Goal: Download file/media

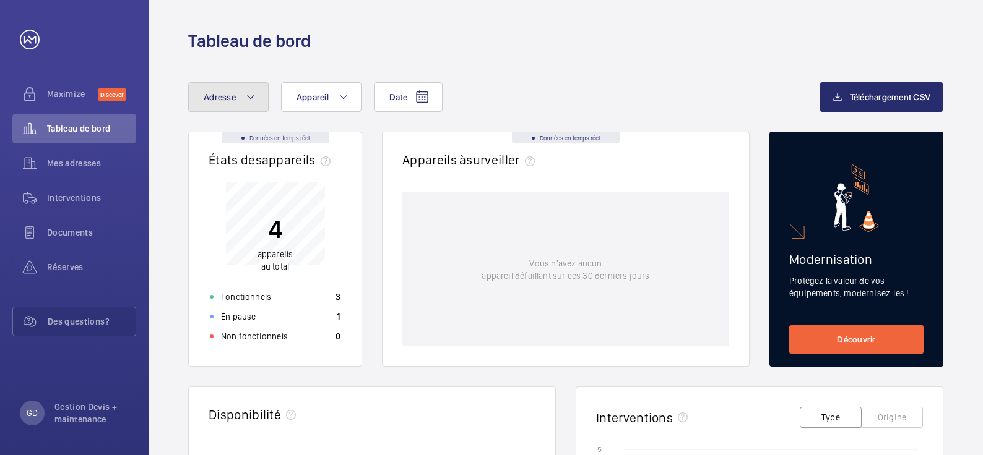
click at [251, 99] on mat-icon at bounding box center [251, 97] width 10 height 15
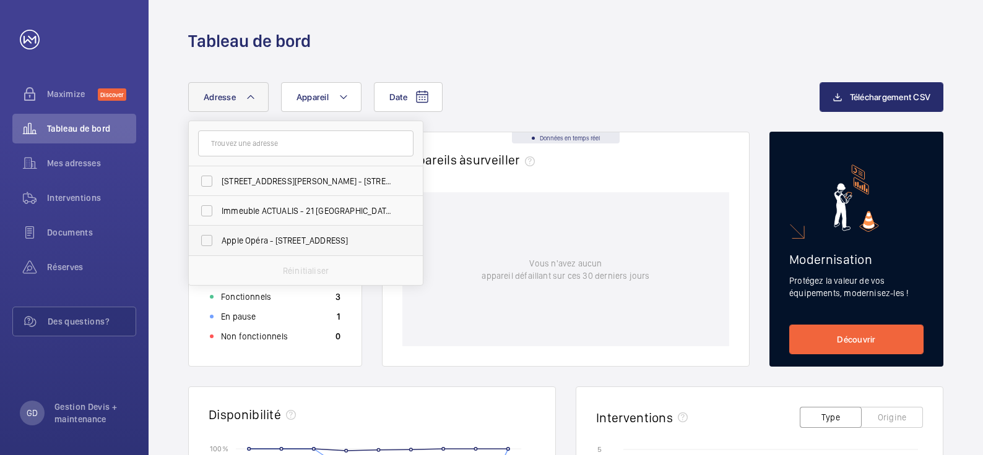
click at [254, 239] on span "Apple Opéra - [STREET_ADDRESS]" at bounding box center [307, 241] width 170 height 12
click at [219, 239] on input "Apple Opéra - [STREET_ADDRESS]" at bounding box center [206, 240] width 25 height 25
checkbox input "true"
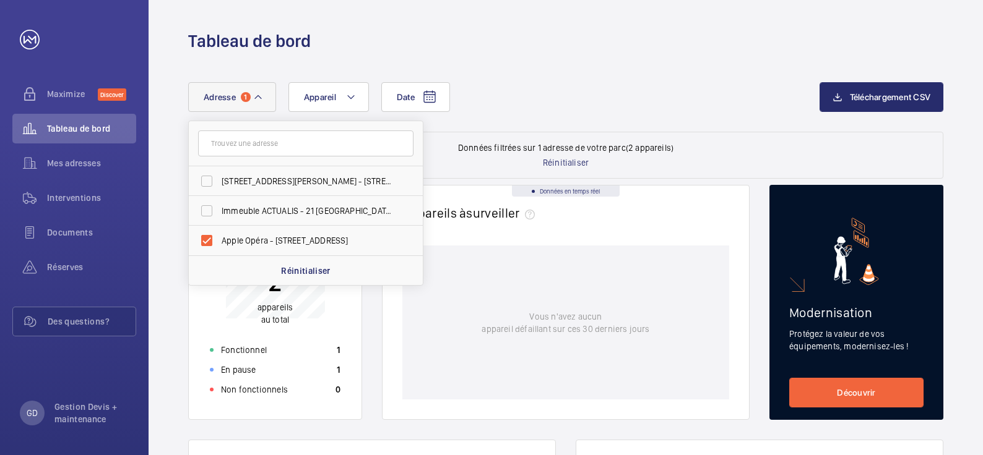
click at [641, 109] on div "Date Adresse [STREET_ADDRESS][PERSON_NAME][PERSON_NAME] Immeuble ACTUALIS - [GE…" at bounding box center [503, 97] width 631 height 30
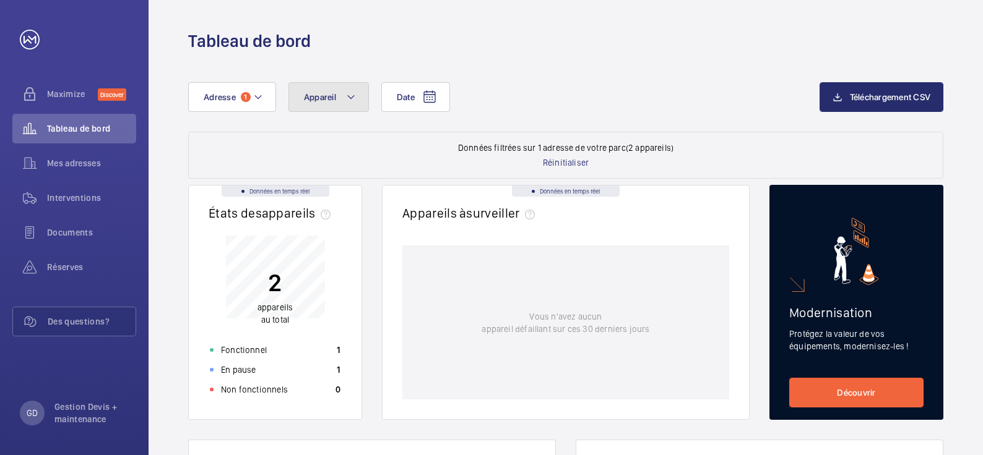
click at [343, 100] on button "Appareil" at bounding box center [328, 97] width 80 height 30
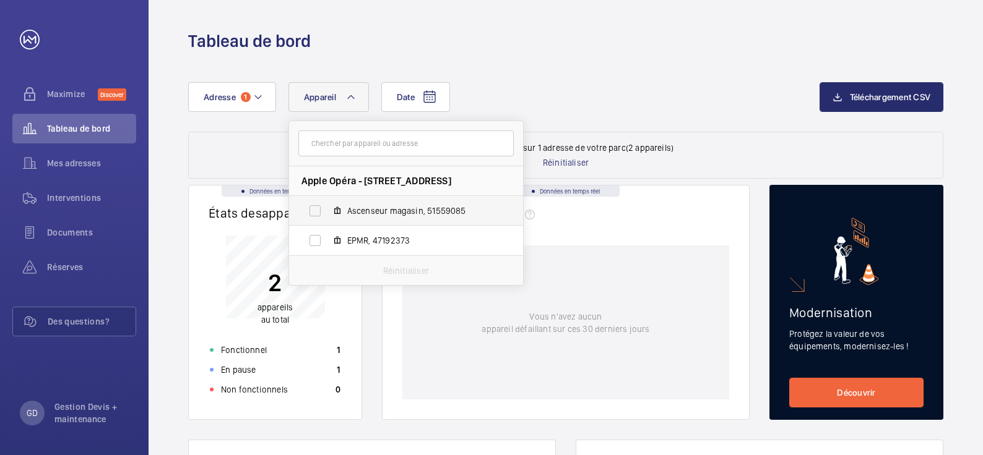
click at [399, 209] on span "Ascenseur magasin, 51559085" at bounding box center [419, 211] width 144 height 12
click at [327, 209] on input "Ascenseur magasin, 51559085" at bounding box center [315, 211] width 25 height 25
checkbox input "true"
click at [411, 381] on div "Vous n'avez aucun appareil défaillant sur ces 30 derniers jours" at bounding box center [565, 323] width 327 height 154
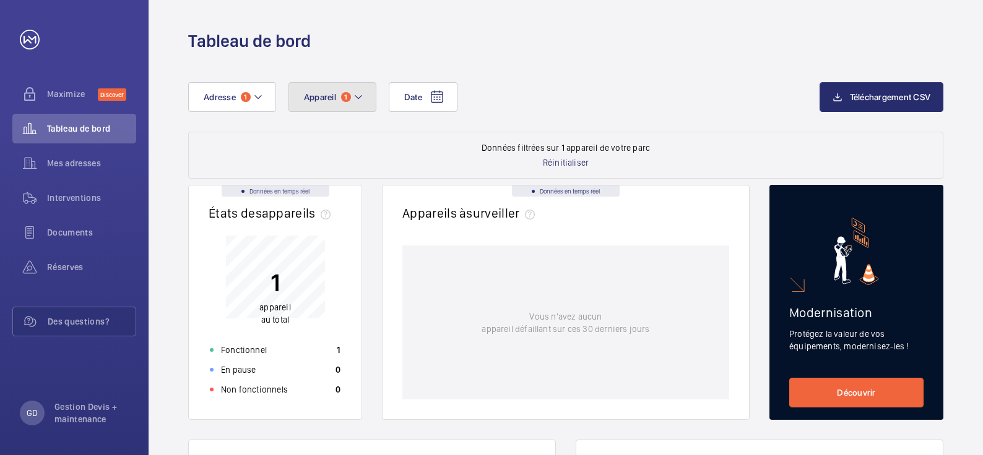
click at [363, 105] on button "Appareil 1" at bounding box center [332, 97] width 88 height 30
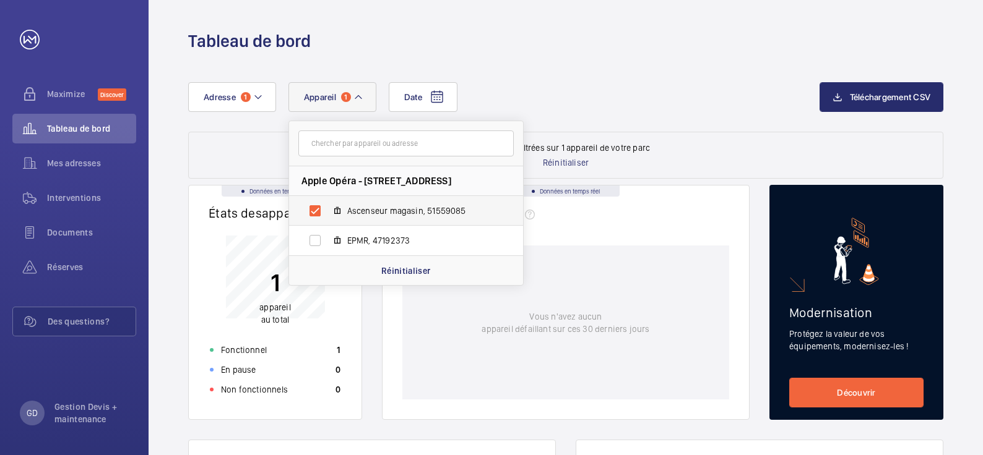
click at [395, 215] on span "Ascenseur magasin, 51559085" at bounding box center [419, 211] width 144 height 12
click at [327, 215] on input "Ascenseur magasin, 51559085" at bounding box center [315, 211] width 25 height 25
checkbox input "false"
drag, startPoint x: 465, startPoint y: 210, endPoint x: 426, endPoint y: 215, distance: 39.3
click at [426, 215] on span "Ascenseur magasin, 51559085" at bounding box center [419, 211] width 144 height 12
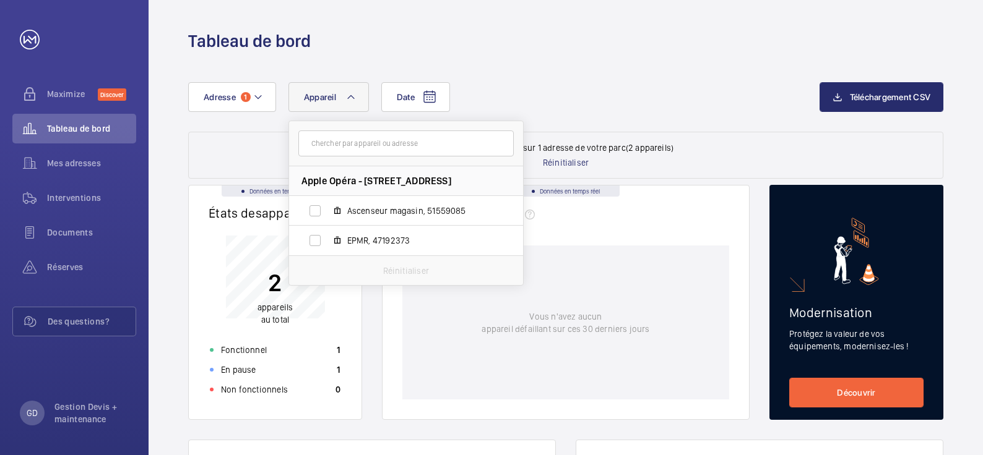
click at [511, 118] on div "Date Adresse 1 Appareil Apple Opéra - [STREET_ADDRESS] Ascenseur magasin, 51559…" at bounding box center [565, 107] width 755 height 50
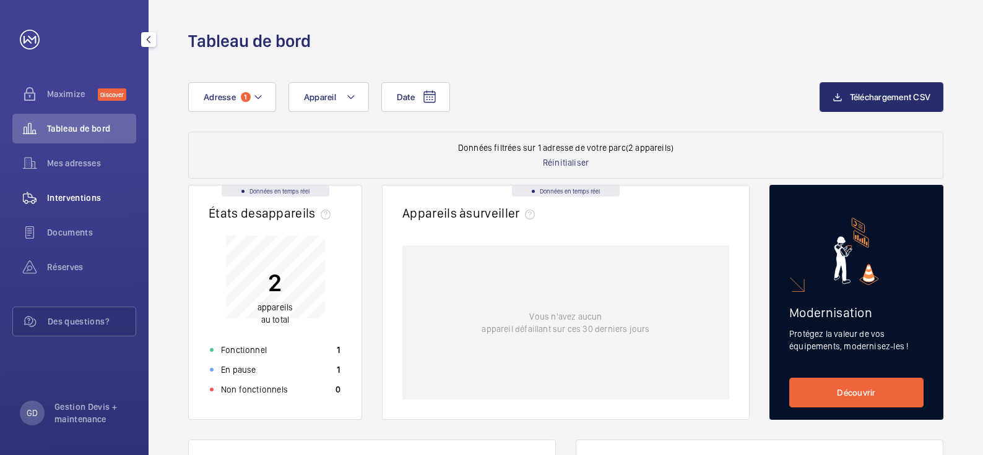
click at [71, 204] on span "Interventions" at bounding box center [91, 198] width 89 height 12
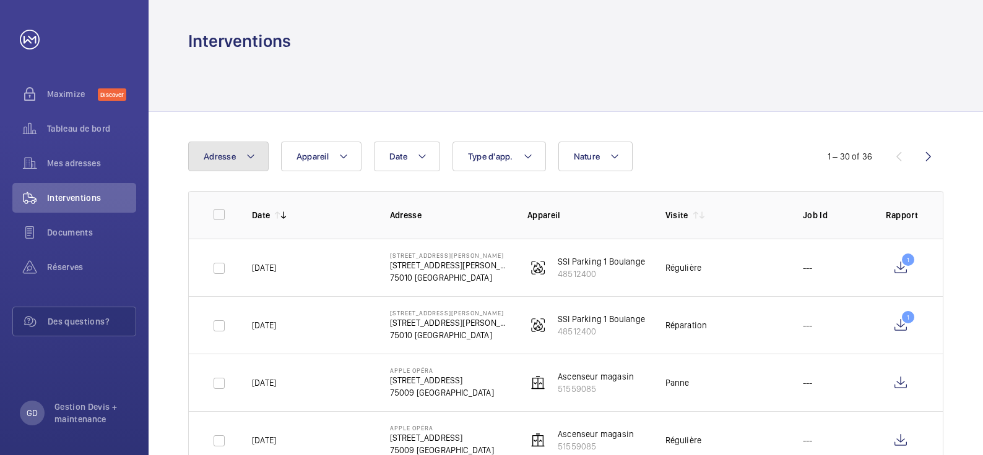
click at [261, 162] on button "Adresse" at bounding box center [228, 157] width 80 height 30
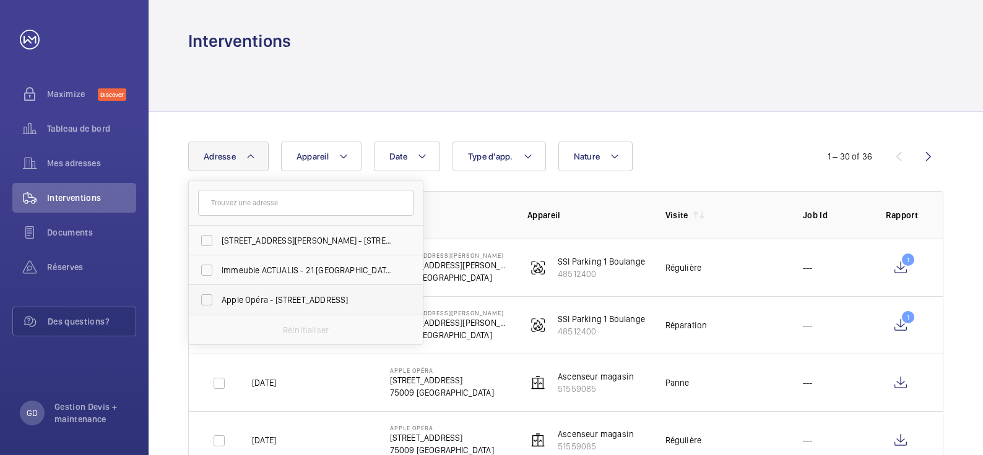
click at [250, 300] on span "Apple Opéra - [STREET_ADDRESS]" at bounding box center [307, 300] width 170 height 12
click at [219, 300] on input "Apple Opéra - [STREET_ADDRESS]" at bounding box center [206, 300] width 25 height 25
checkbox input "true"
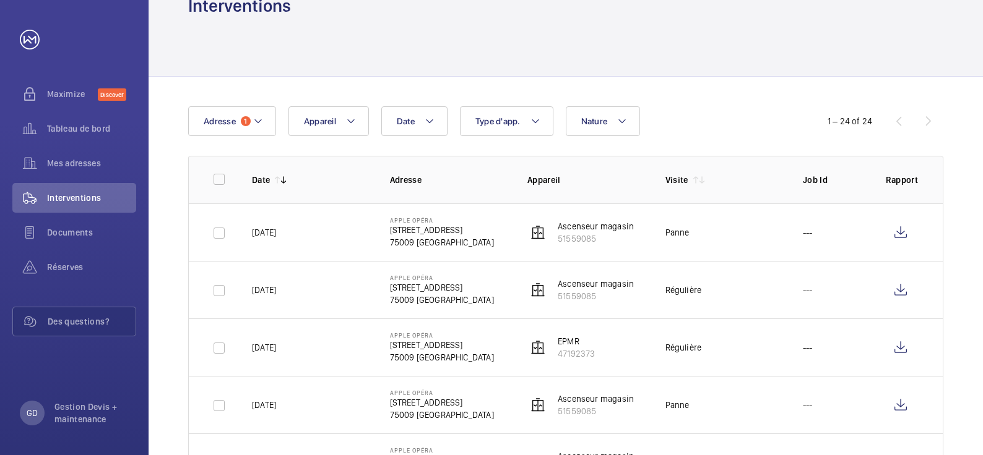
scroll to position [141, 0]
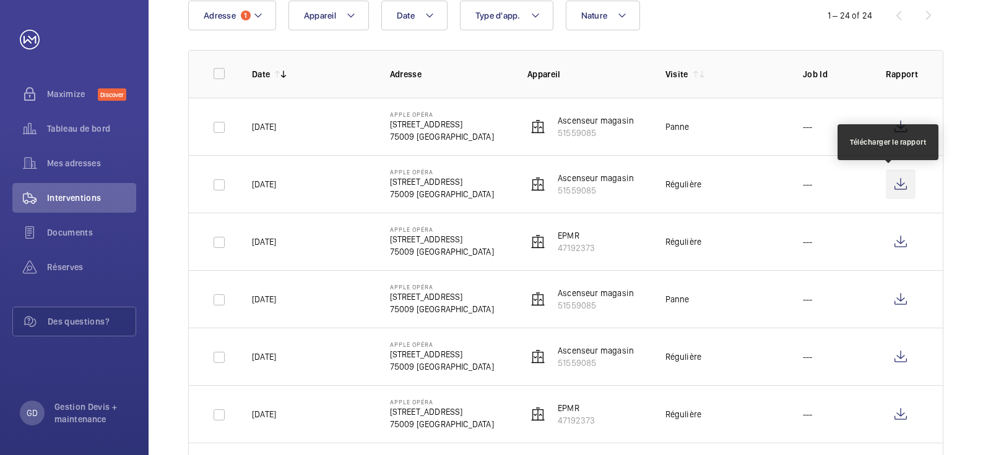
click at [890, 185] on wm-front-icon-button at bounding box center [901, 185] width 30 height 30
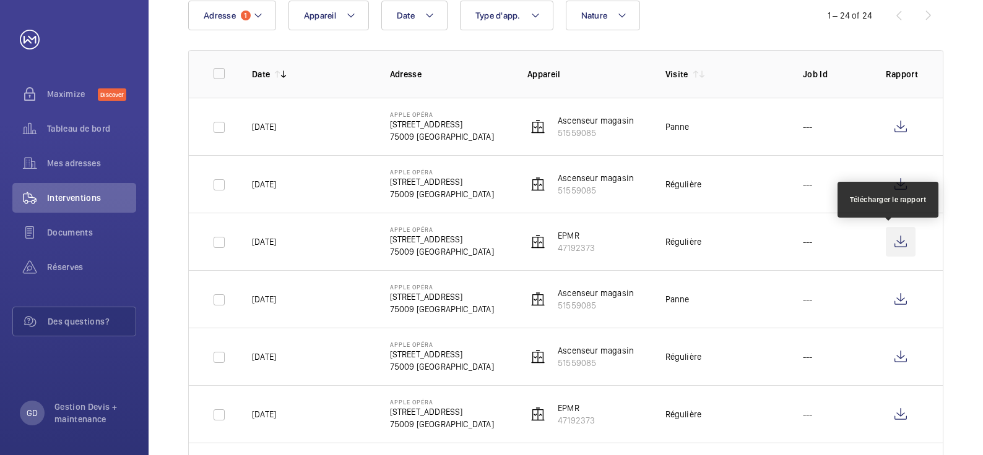
click at [891, 241] on wm-front-icon-button at bounding box center [901, 242] width 30 height 30
